Goal: Navigation & Orientation: Find specific page/section

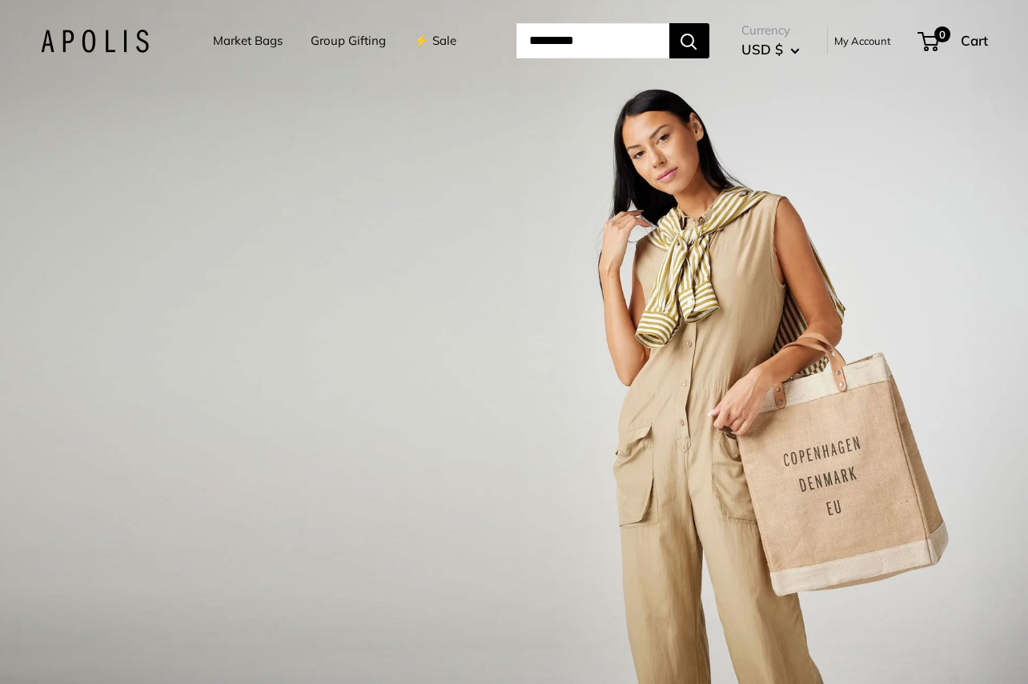
click at [257, 39] on link "Market Bags" at bounding box center [248, 41] width 70 height 22
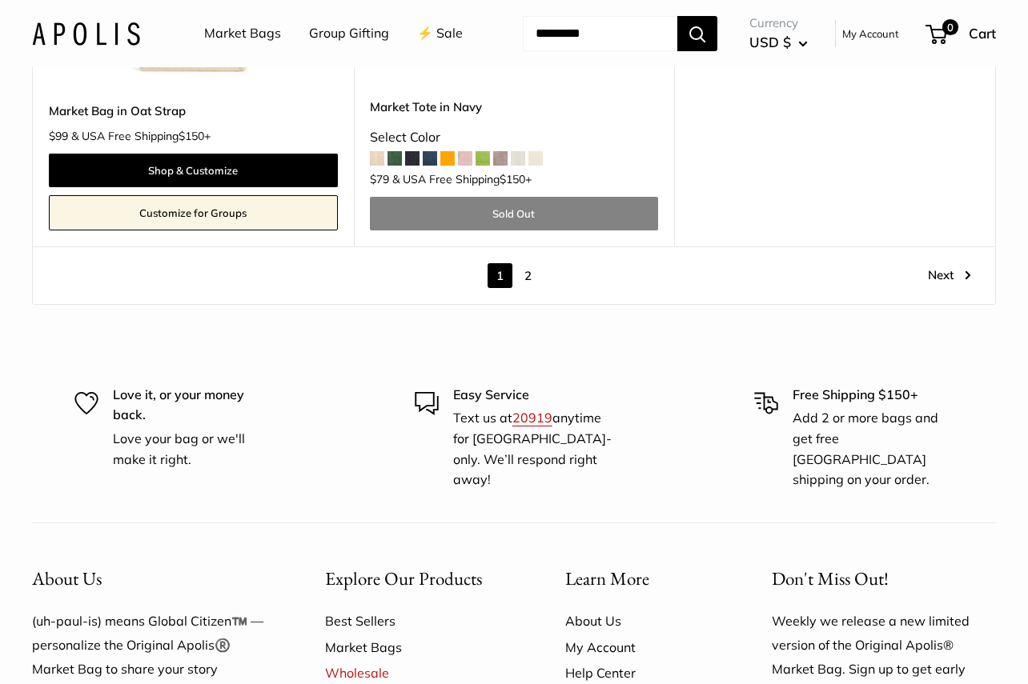
scroll to position [8432, 0]
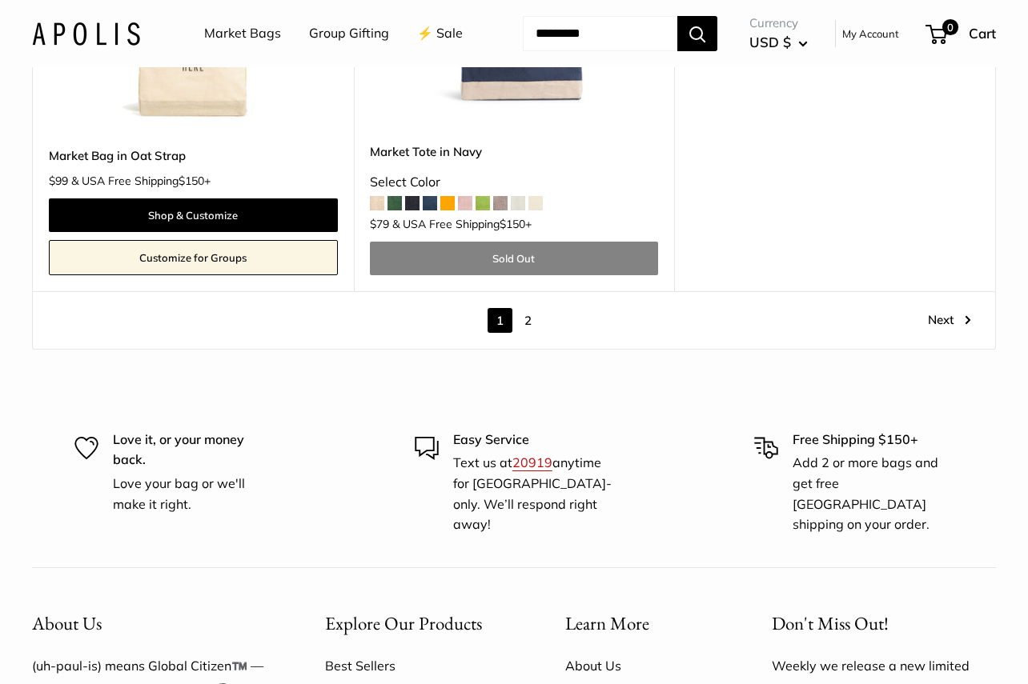
click at [526, 333] on link "2" at bounding box center [527, 320] width 25 height 25
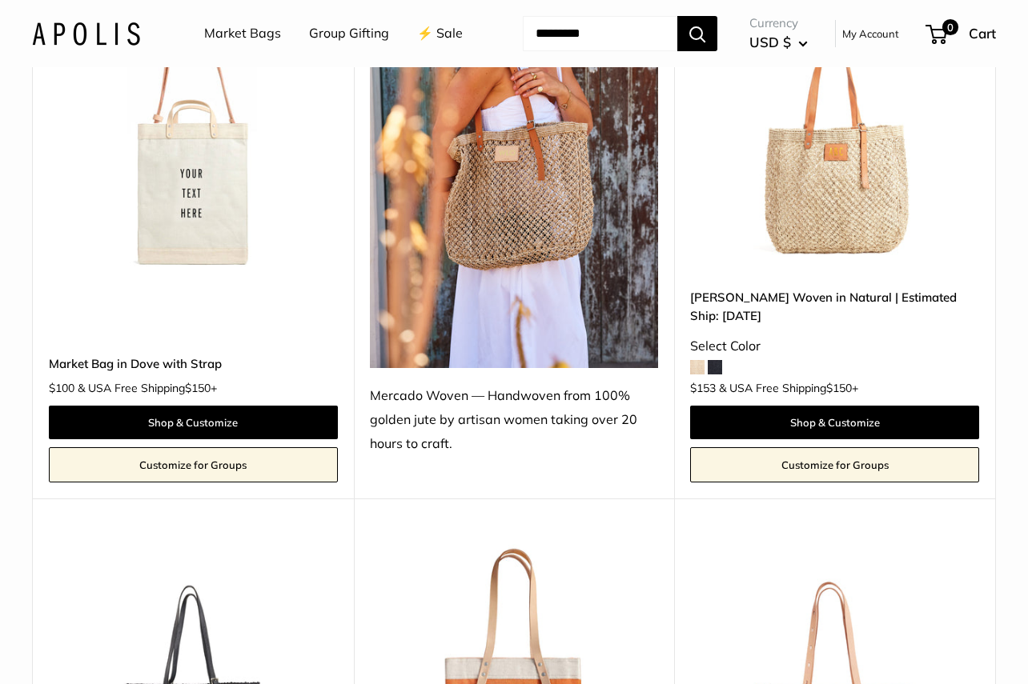
scroll to position [853, 0]
